Goal: Find specific page/section: Find specific page/section

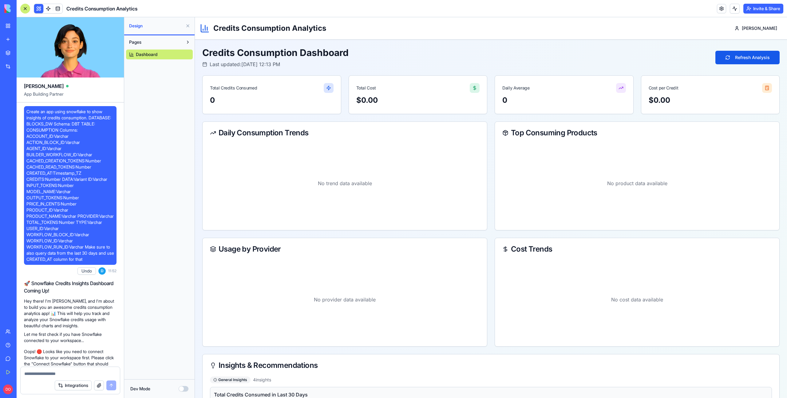
scroll to position [845, 0]
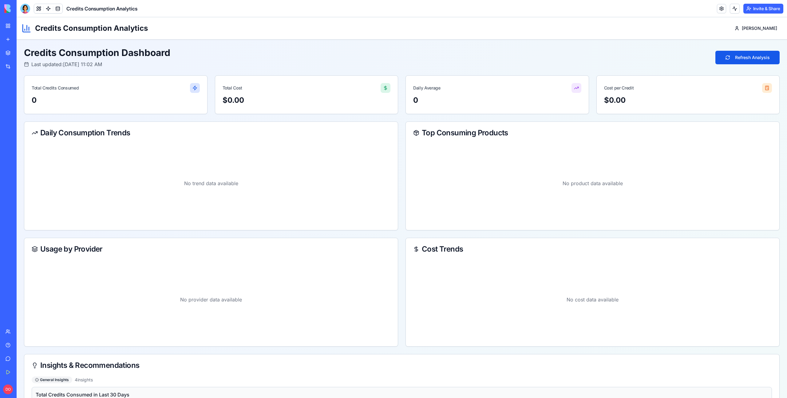
click at [400, 58] on div "Credits Consumption Dashboard Last updated: [DATE] 11:02 AM Refresh Analysis" at bounding box center [401, 57] width 755 height 21
click at [447, 60] on div "Credits Consumption Dashboard Last updated: Sep 30, 2025, 11:02 AM Refresh Anal…" at bounding box center [401, 57] width 755 height 21
click at [416, 54] on div "Credits Consumption Dashboard Last updated: Sep 30, 2025, 11:02 AM Refresh Anal…" at bounding box center [401, 57] width 755 height 21
click at [370, 61] on div "Credits Consumption Dashboard Last updated: Sep 30, 2025, 11:03 AM Refresh Anal…" at bounding box center [401, 57] width 755 height 21
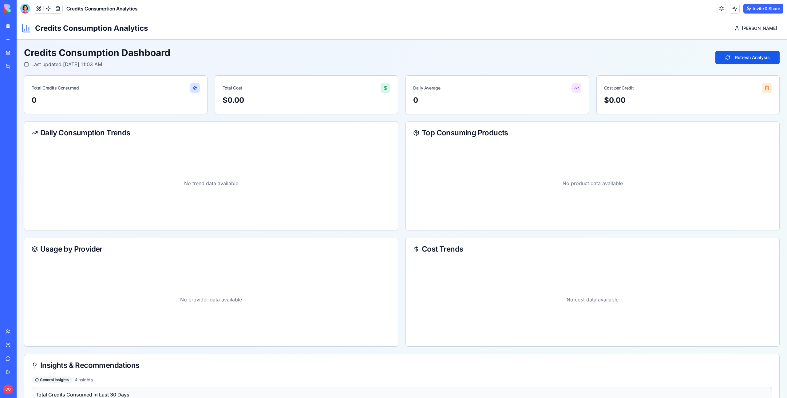
click at [8, 29] on link "My Workspace" at bounding box center [14, 26] width 25 height 12
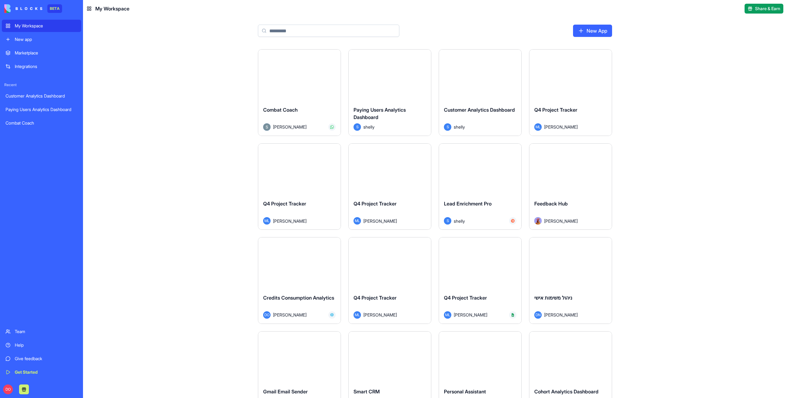
click at [575, 114] on div "Q4 Project Tracker" at bounding box center [570, 114] width 73 height 17
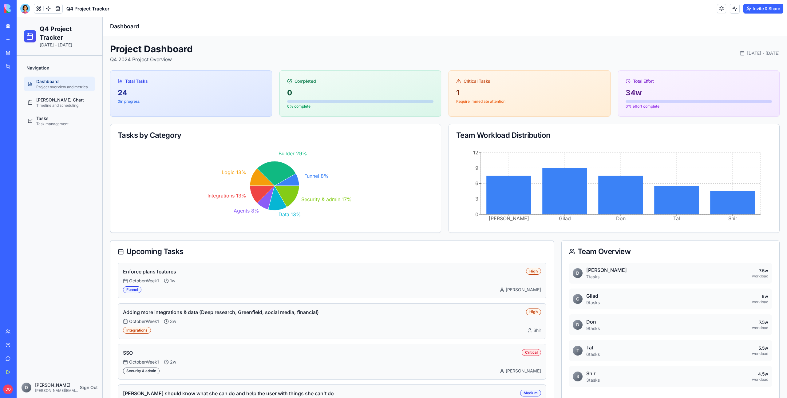
click at [22, 25] on div "My Workspace" at bounding box center [19, 26] width 8 height 6
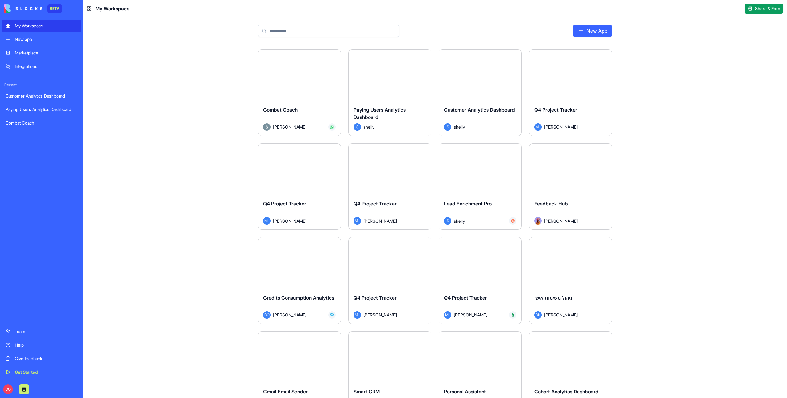
click at [565, 114] on div "Q4 Project Tracker" at bounding box center [570, 114] width 73 height 17
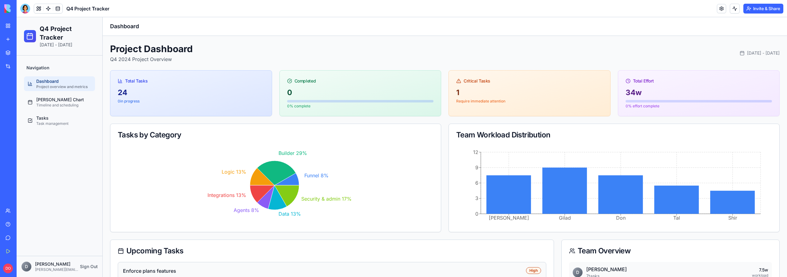
click at [7, 29] on link "My Workspace" at bounding box center [14, 26] width 25 height 12
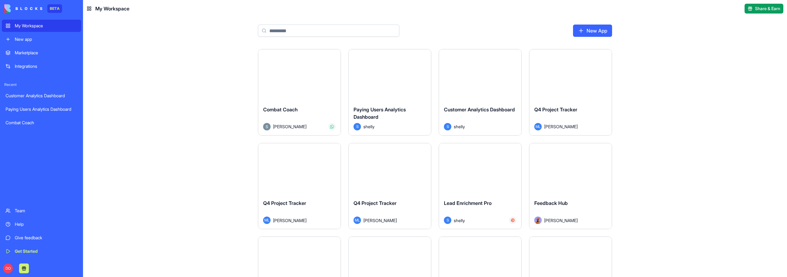
click at [309, 27] on input at bounding box center [328, 31] width 141 height 12
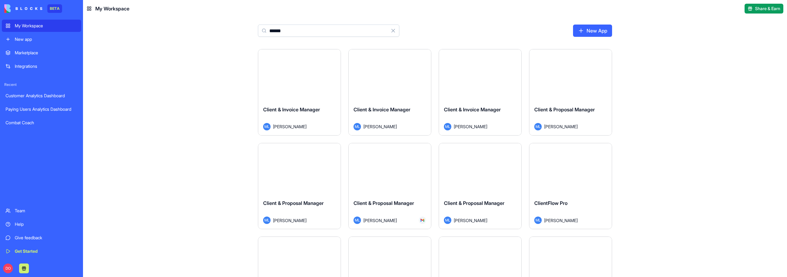
type input "******"
click at [302, 108] on span "Client & Invoice Manager" at bounding box center [291, 110] width 57 height 6
